Goal: Task Accomplishment & Management: Use online tool/utility

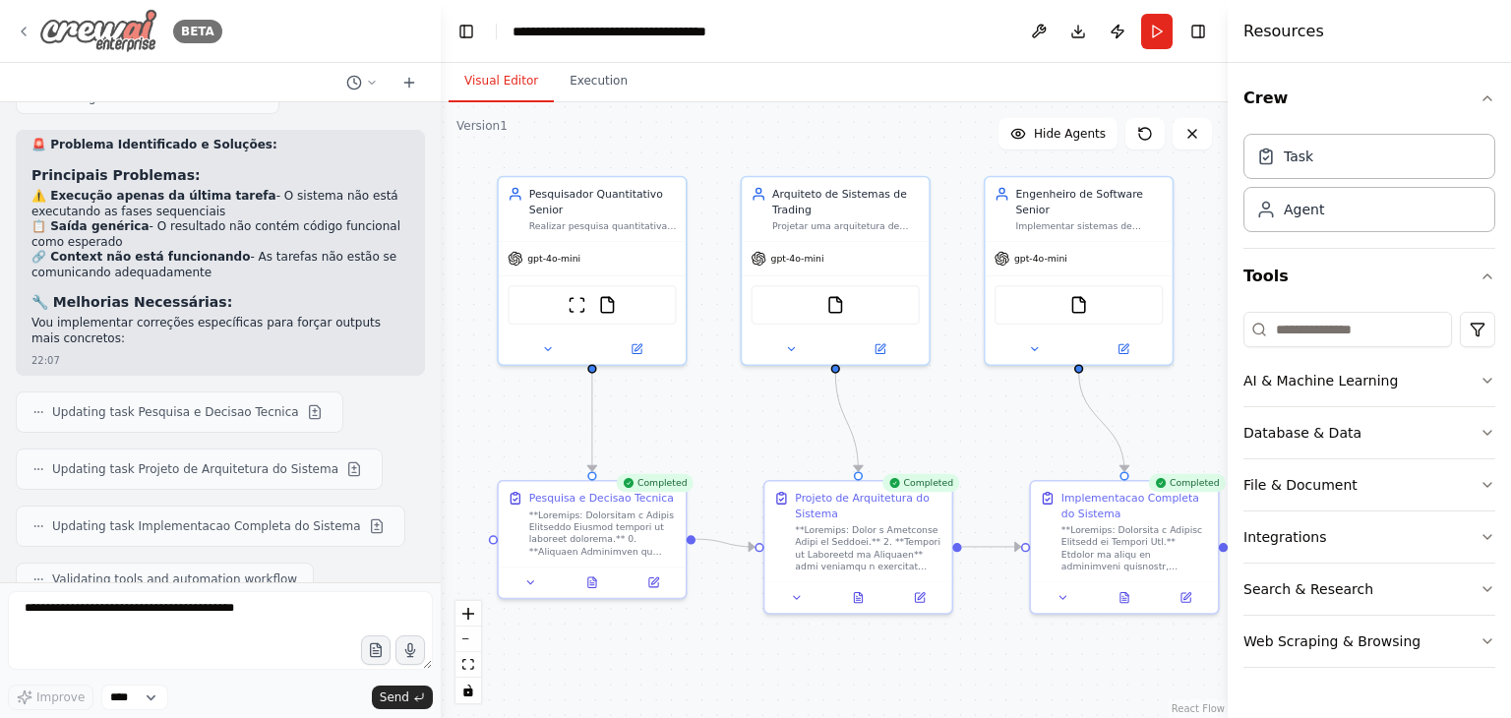
click at [86, 34] on img at bounding box center [98, 31] width 118 height 44
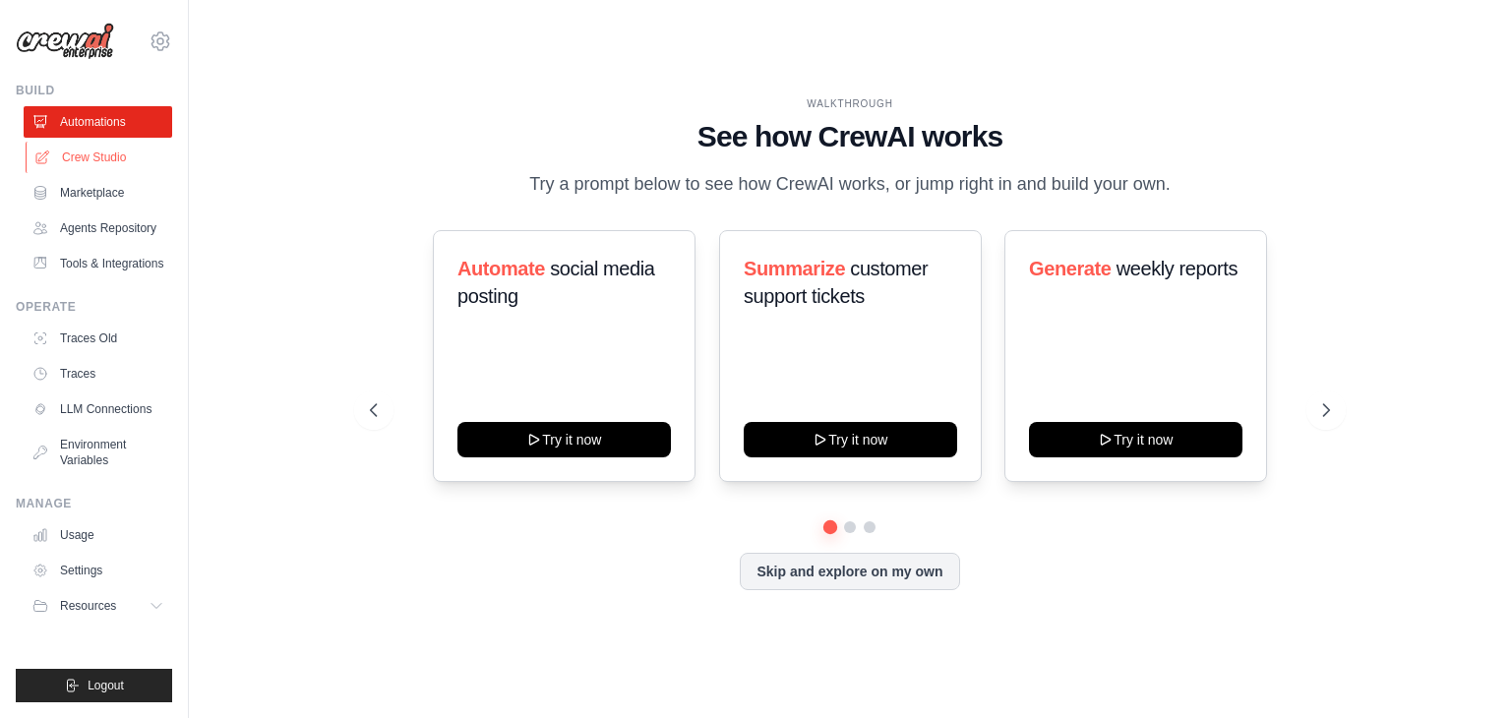
click at [92, 161] on link "Crew Studio" at bounding box center [100, 157] width 149 height 31
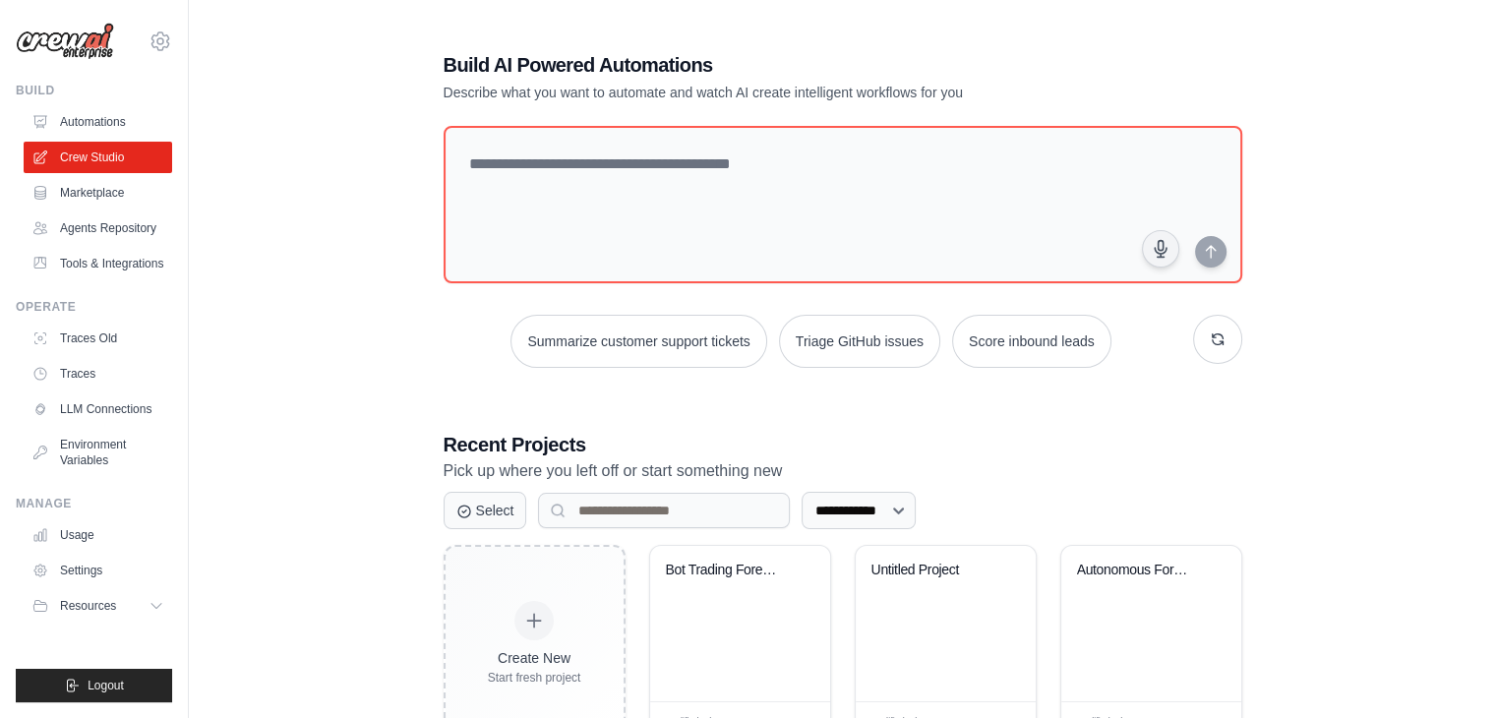
scroll to position [74, 0]
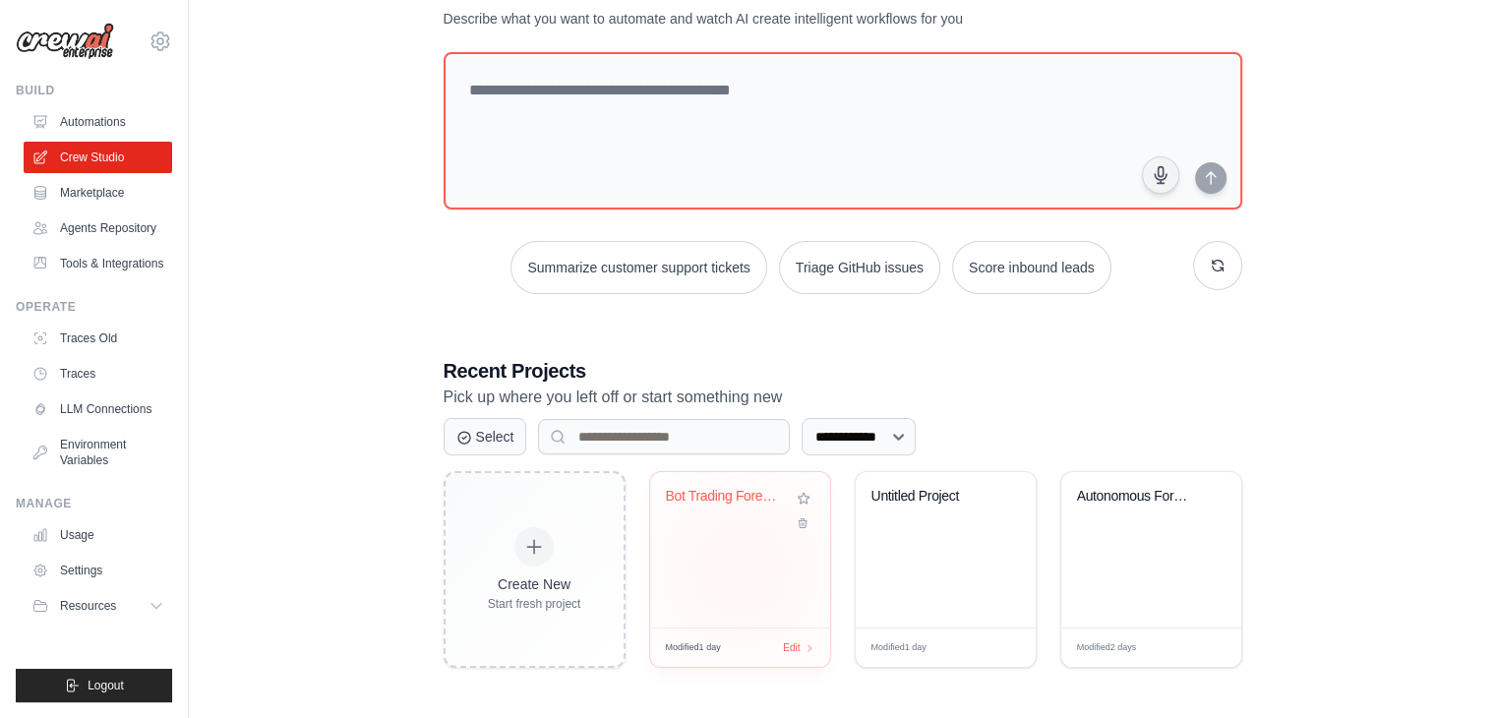
click at [740, 567] on div "Bot Trading Forex AI - Sistema Comp..." at bounding box center [740, 549] width 180 height 155
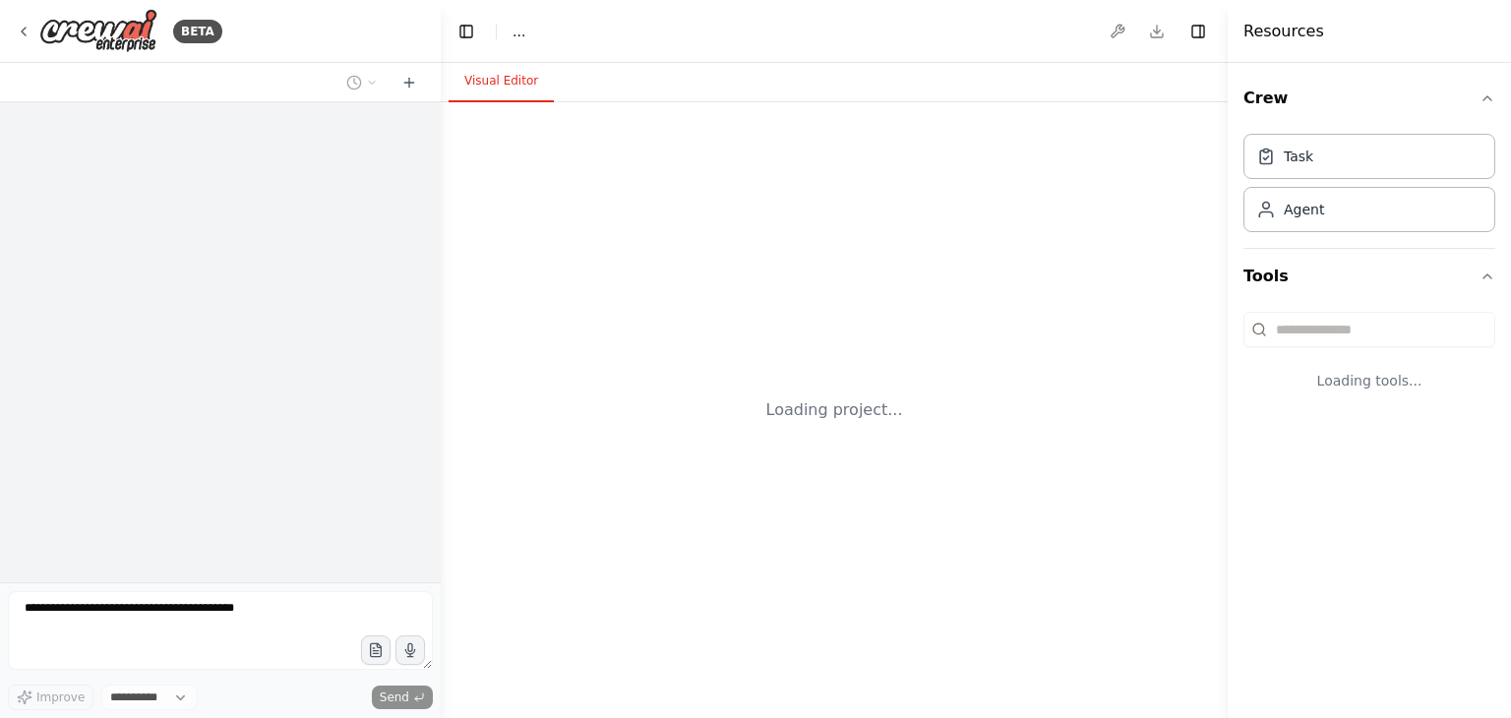
select select "****"
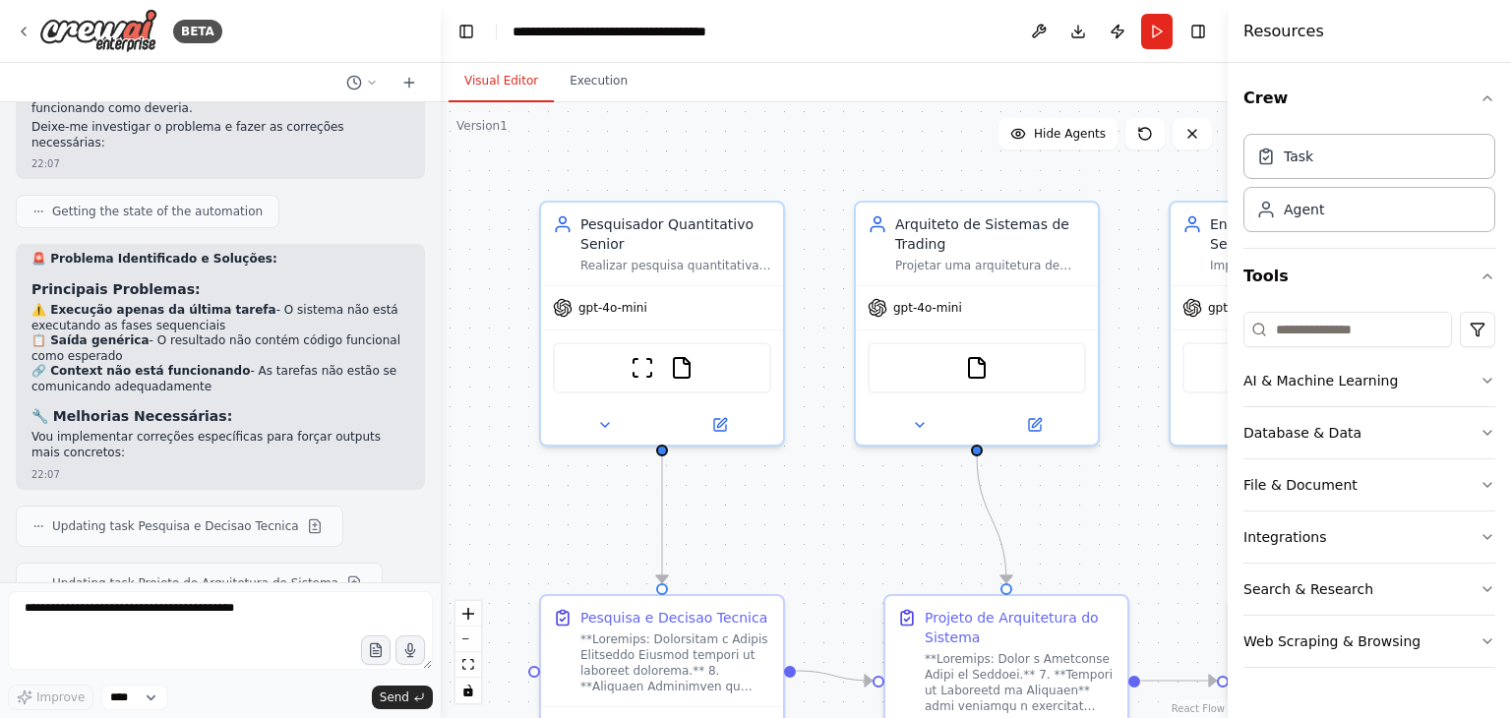
scroll to position [10752, 0]
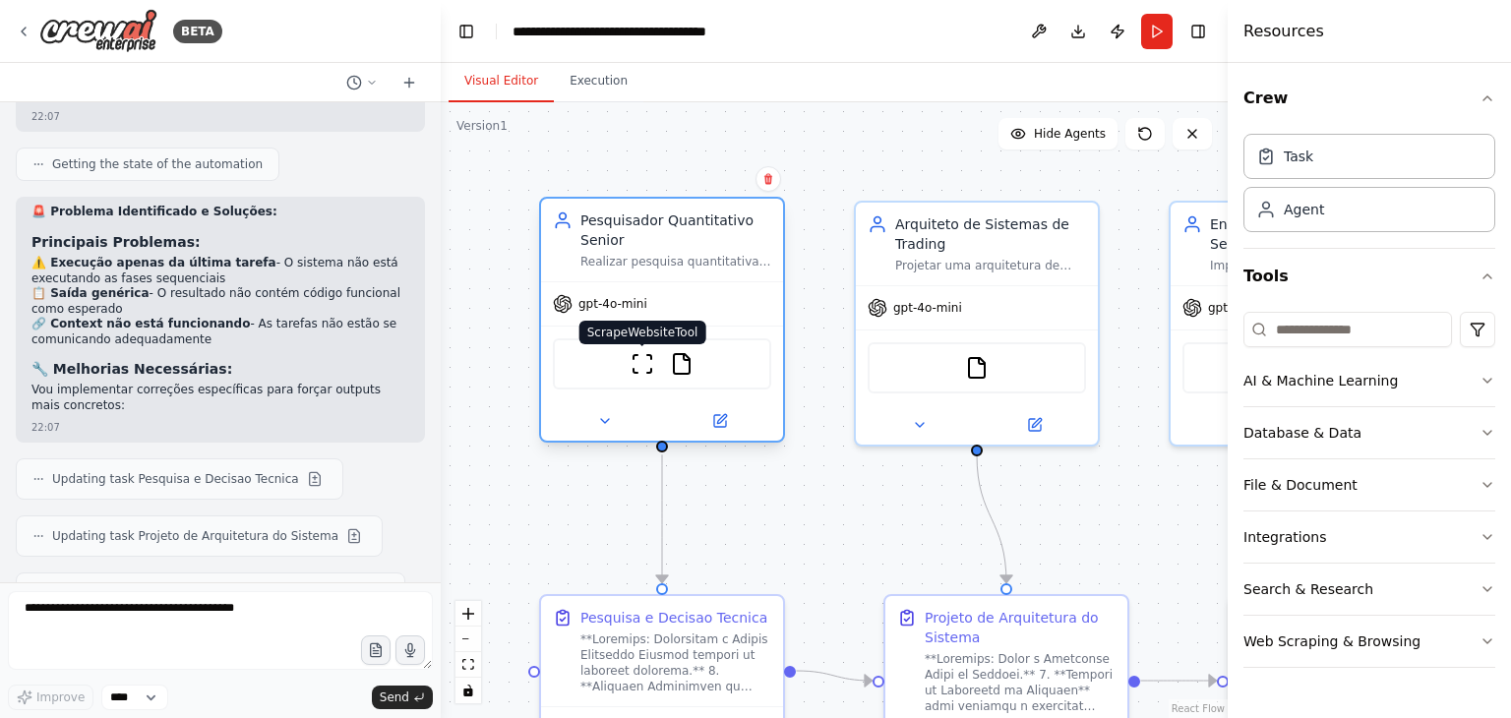
click at [640, 361] on img at bounding box center [642, 364] width 24 height 24
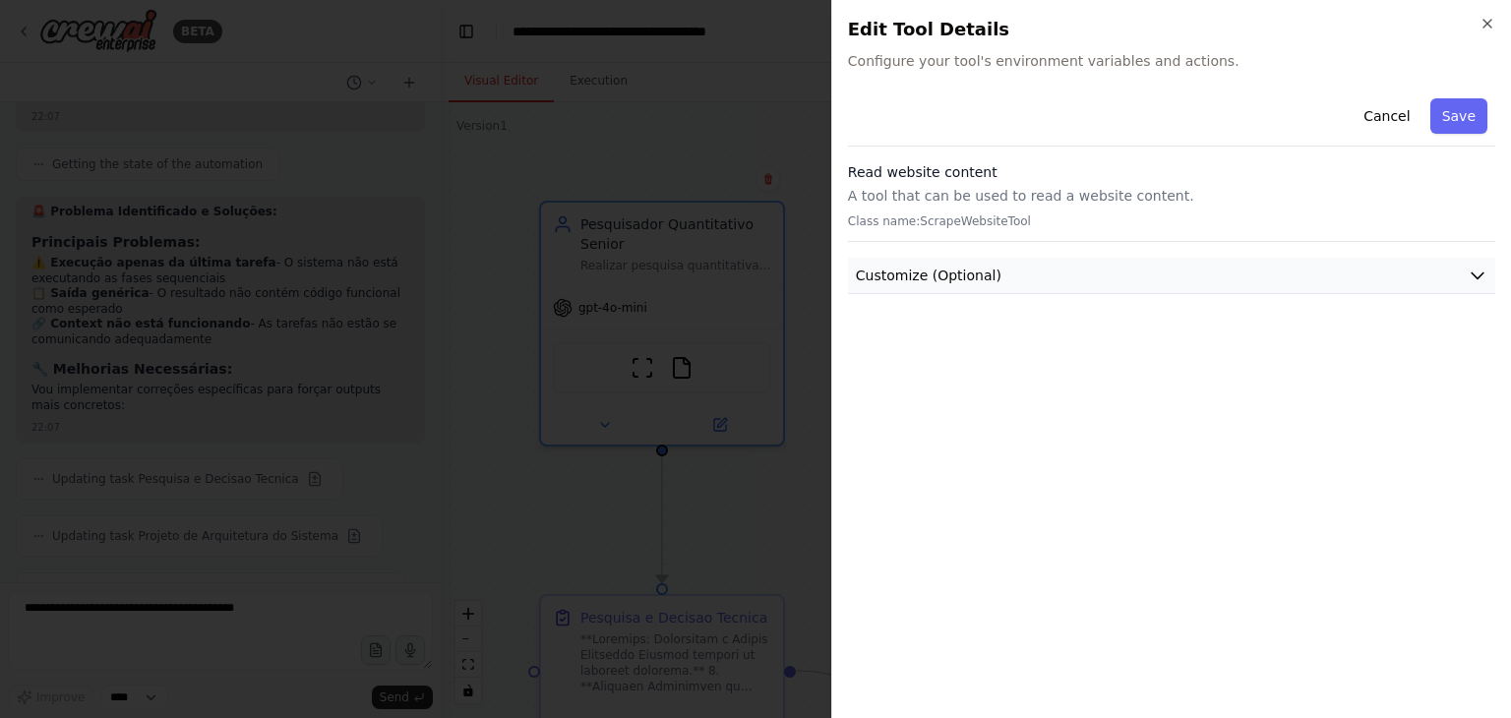
click at [1467, 284] on icon "button" at bounding box center [1477, 276] width 20 height 20
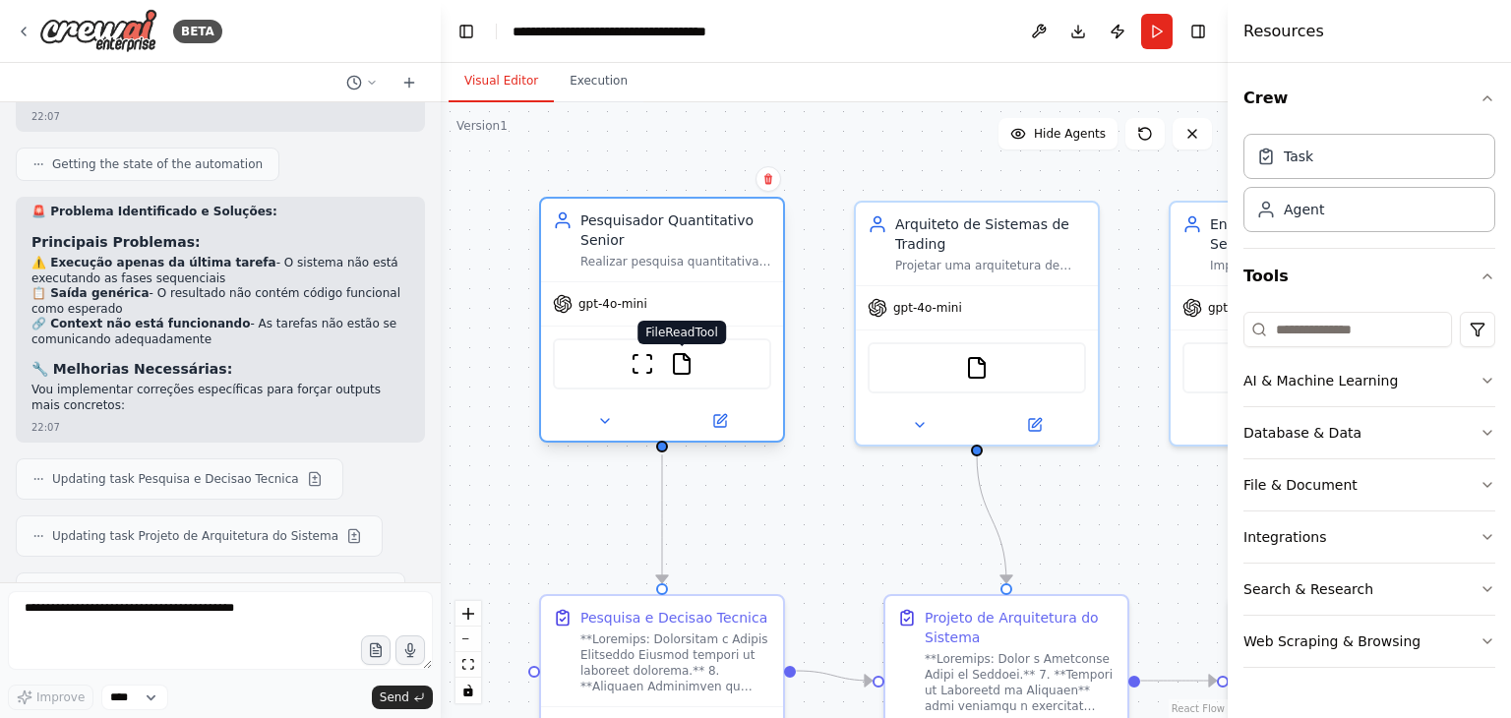
click at [681, 371] on img at bounding box center [682, 364] width 24 height 24
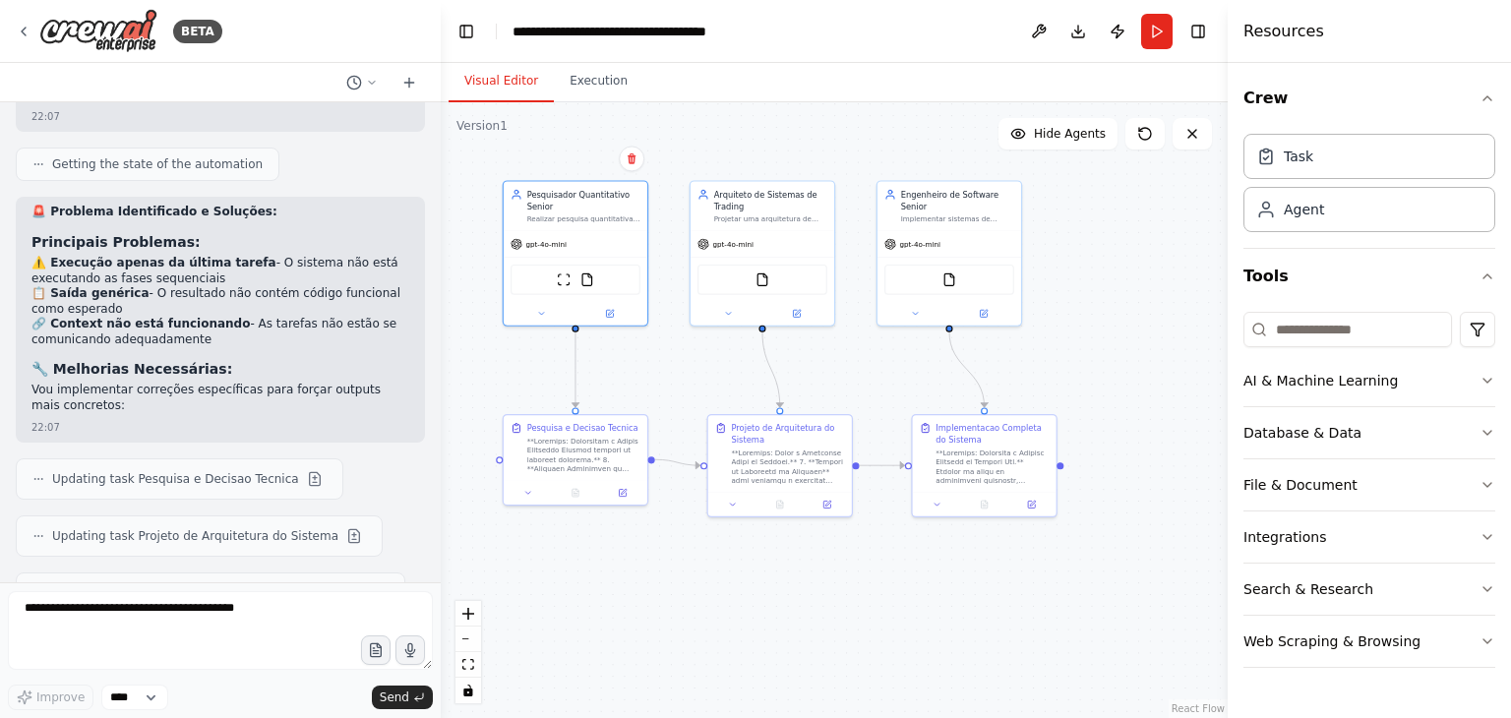
drag, startPoint x: 1129, startPoint y: 527, endPoint x: 864, endPoint y: 366, distance: 309.8
click at [864, 366] on div ".deletable-edge-delete-btn { width: 20px; height: 20px; border: 0px solid #ffff…" at bounding box center [834, 410] width 787 height 616
click at [904, 623] on div ".deletable-edge-delete-btn { width: 20px; height: 20px; border: 0px solid #ffff…" at bounding box center [834, 410] width 787 height 616
